Goal: Check status

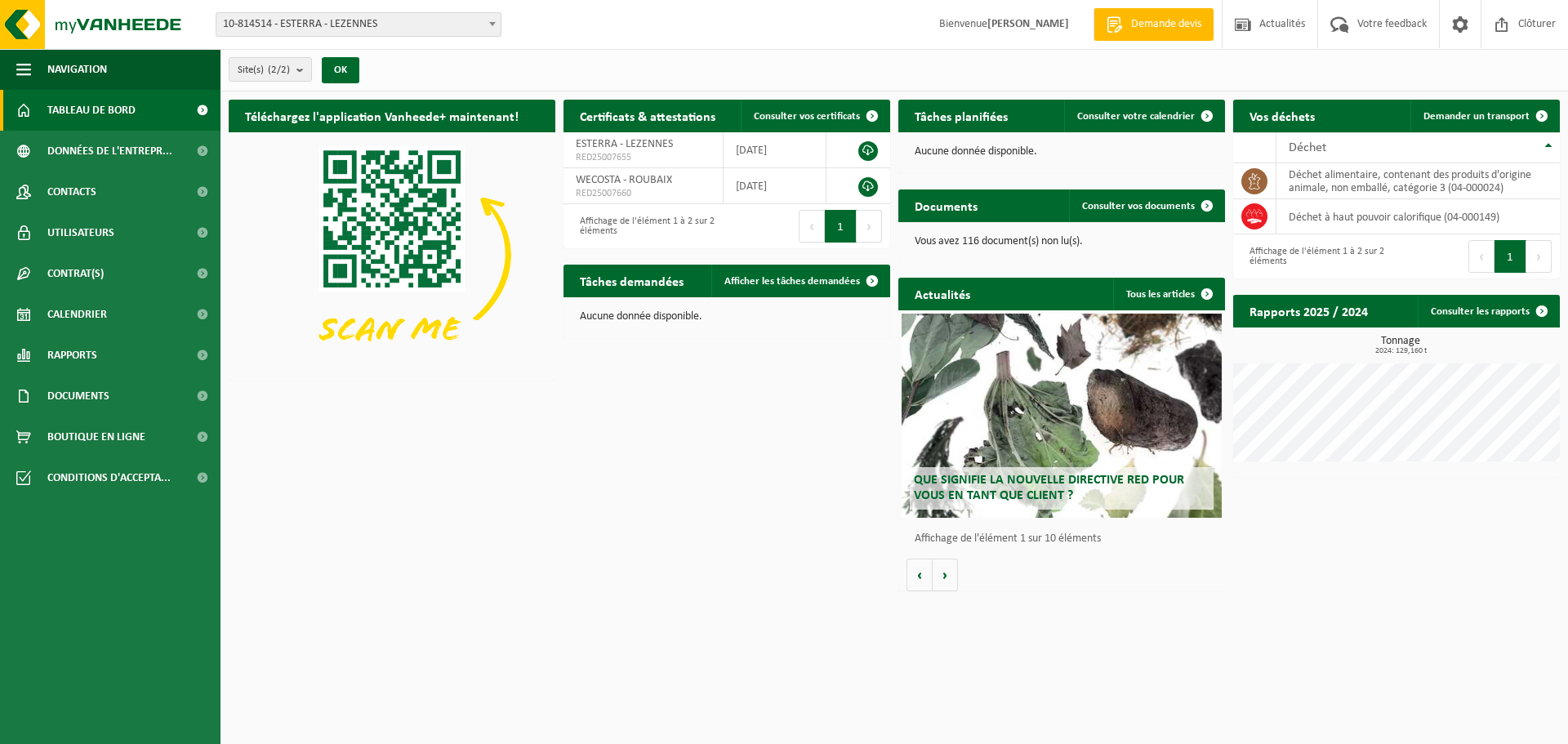
click at [352, 30] on span "10-814514 - ESTERRA - LEZENNES" at bounding box center [359, 25] width 284 height 23
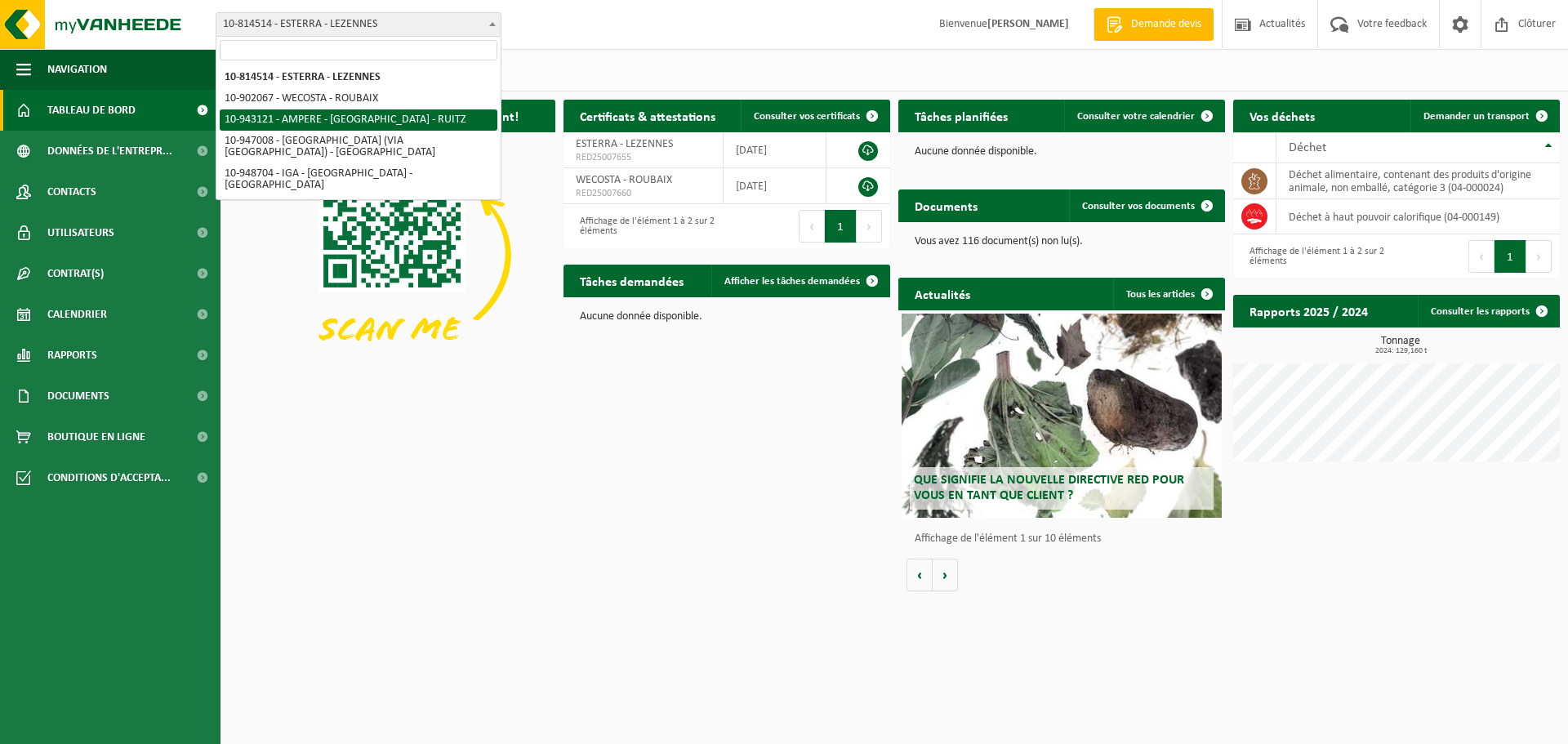
select select "140137"
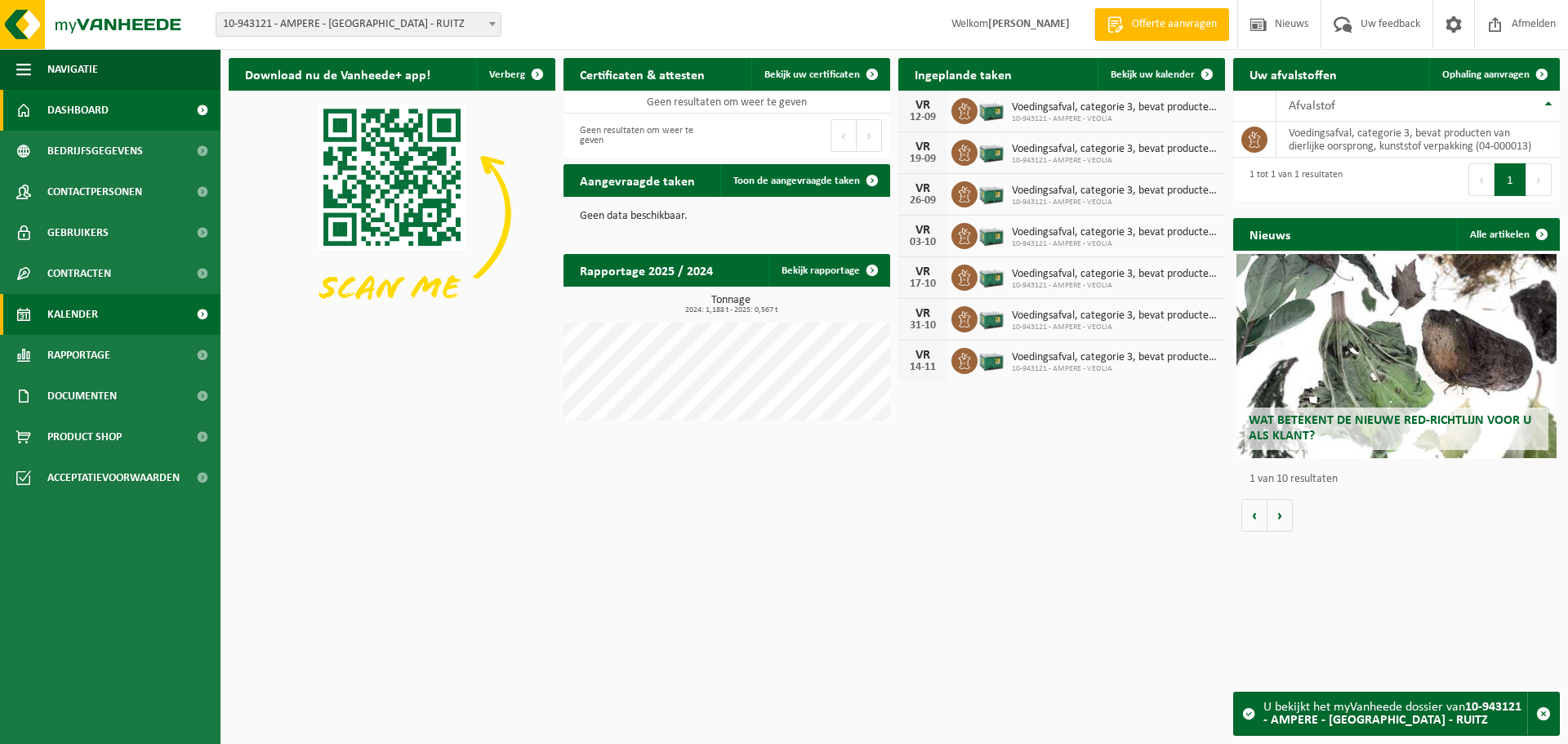
click at [139, 326] on link "Kalender" at bounding box center [110, 314] width 220 height 41
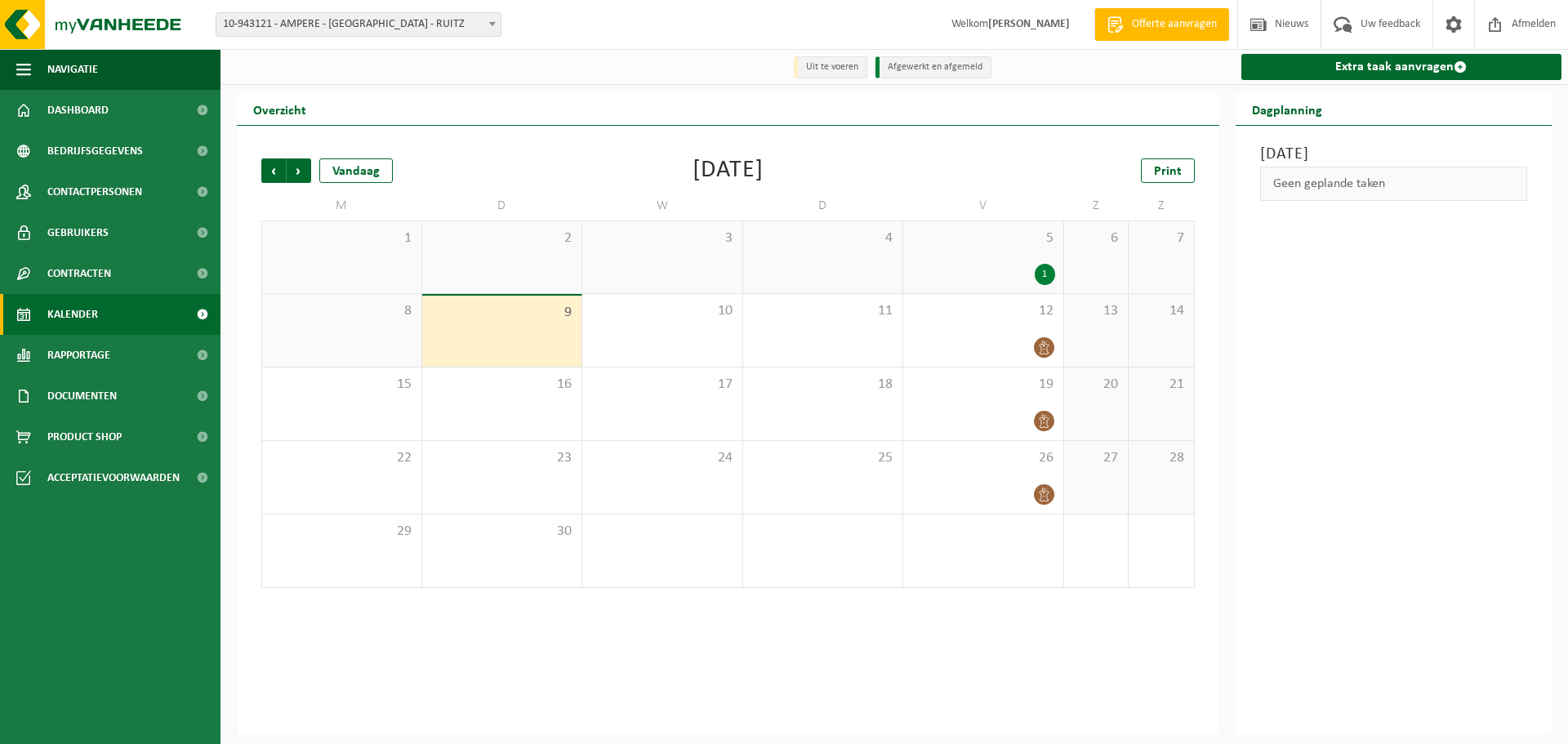
click at [969, 255] on div "5 1" at bounding box center [983, 257] width 160 height 72
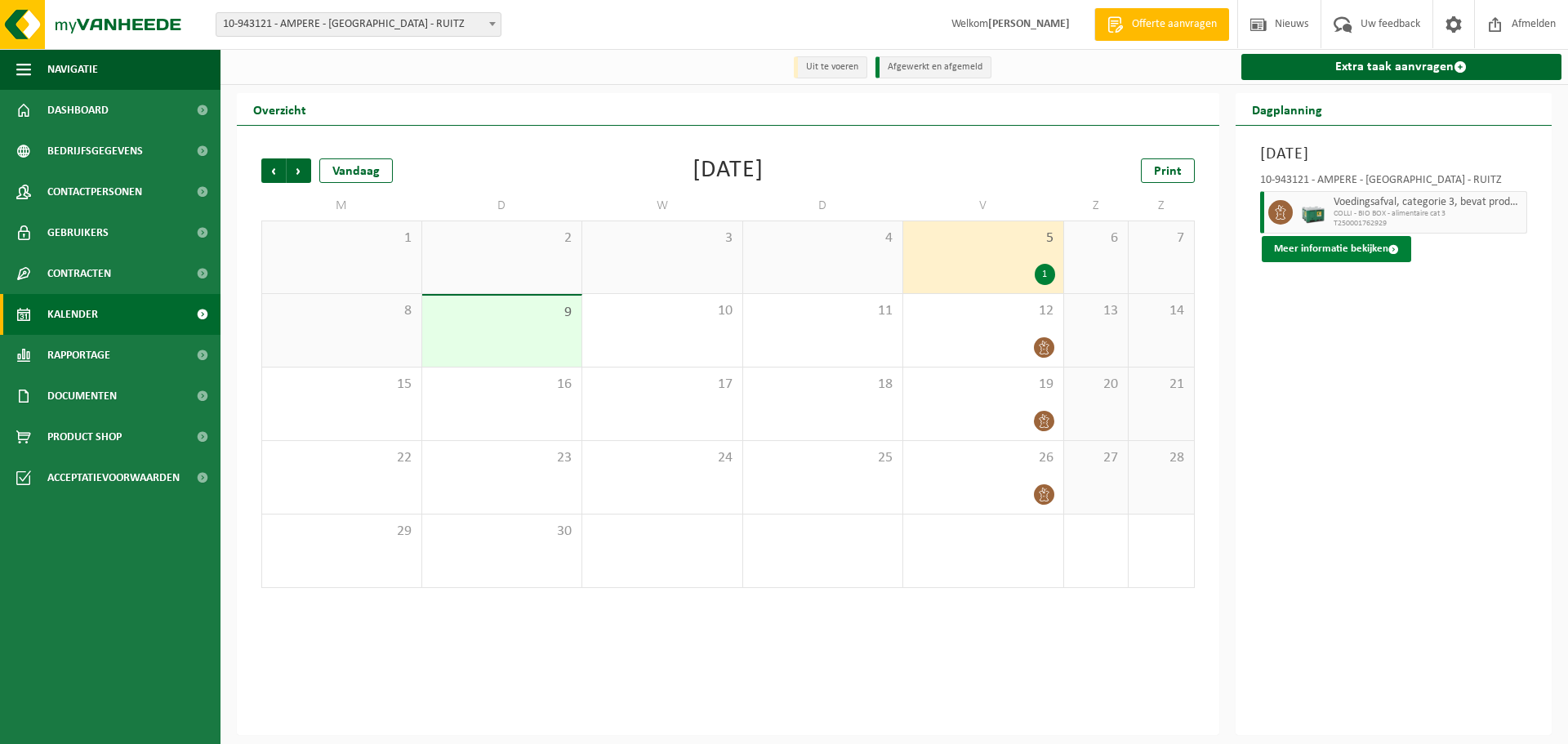
click at [1392, 249] on span at bounding box center [1394, 249] width 11 height 11
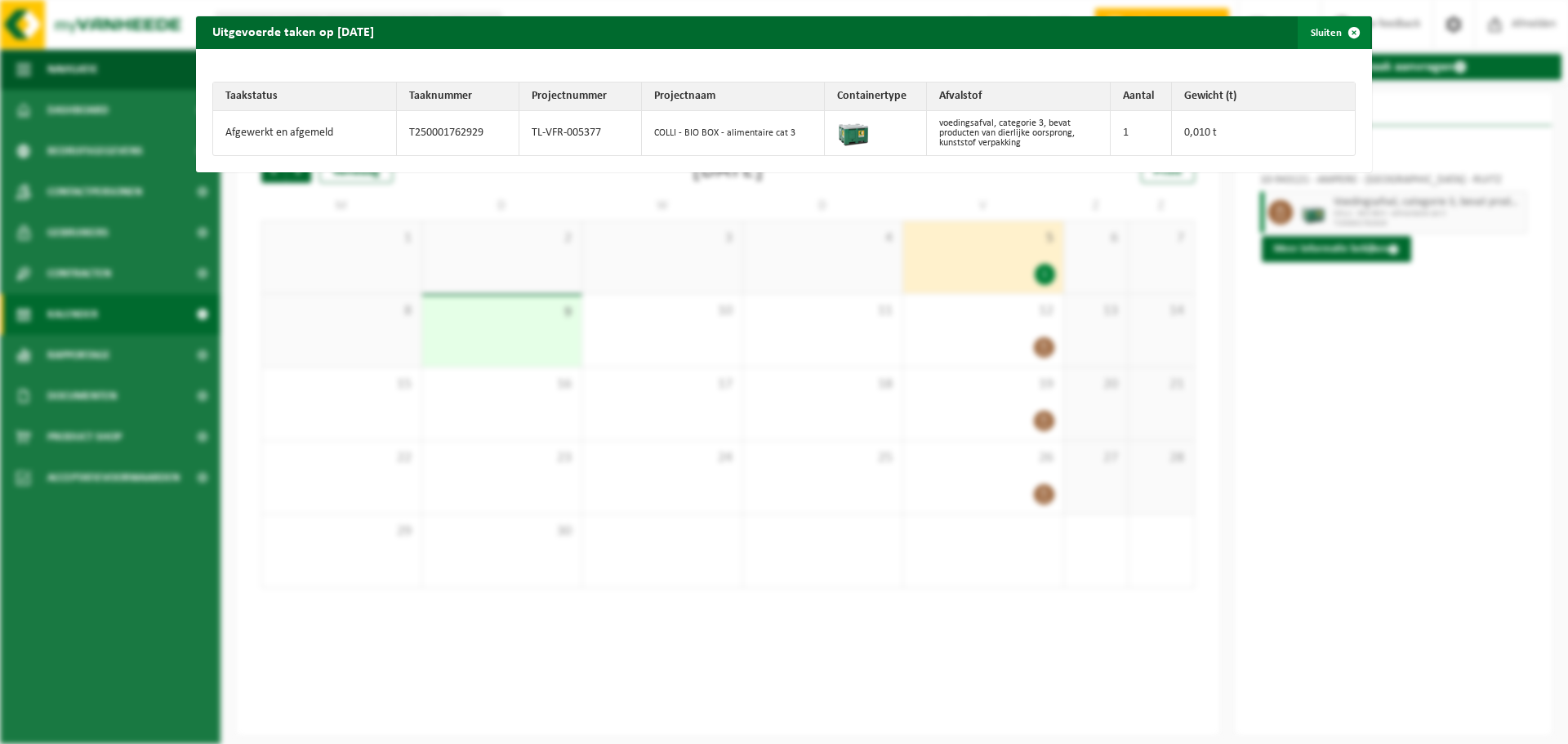
click at [1348, 29] on span "button" at bounding box center [1354, 32] width 33 height 33
